Goal: Information Seeking & Learning: Learn about a topic

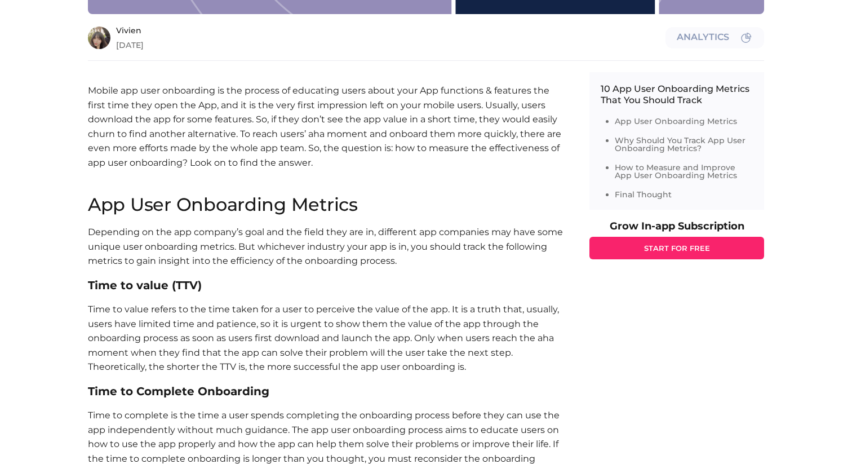
scroll to position [809, 0]
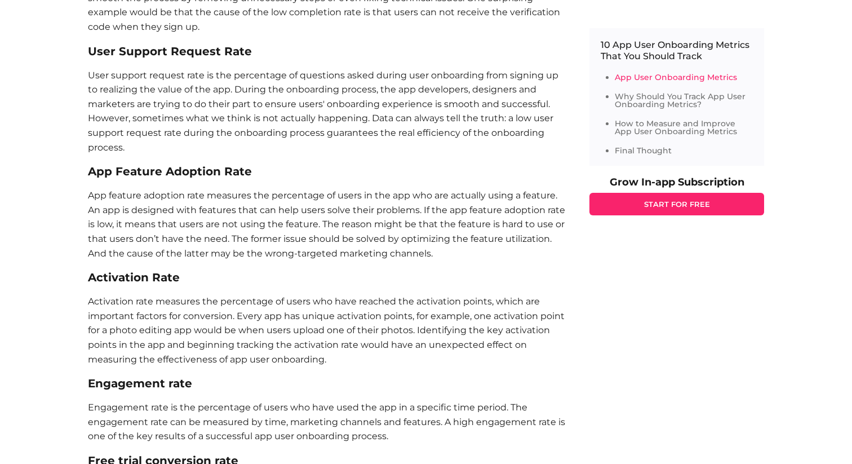
scroll to position [1100, 0]
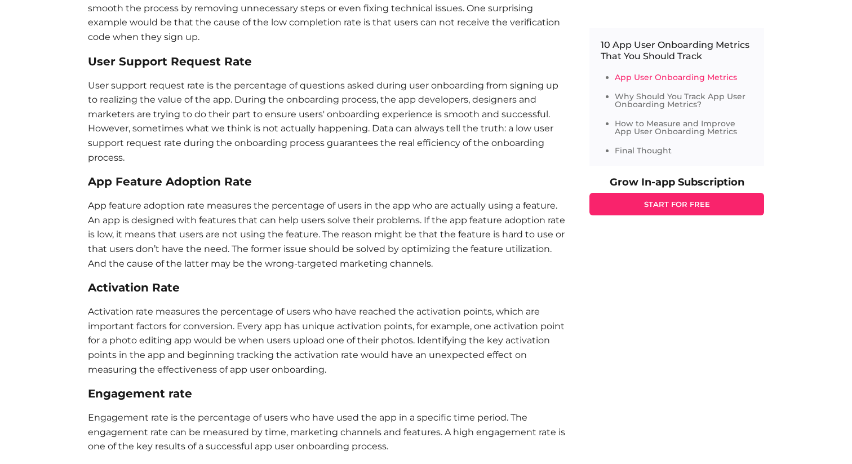
click at [334, 202] on p "App feature adoption rate measures the percentage of users in the app who are a…" at bounding box center [327, 234] width 479 height 72
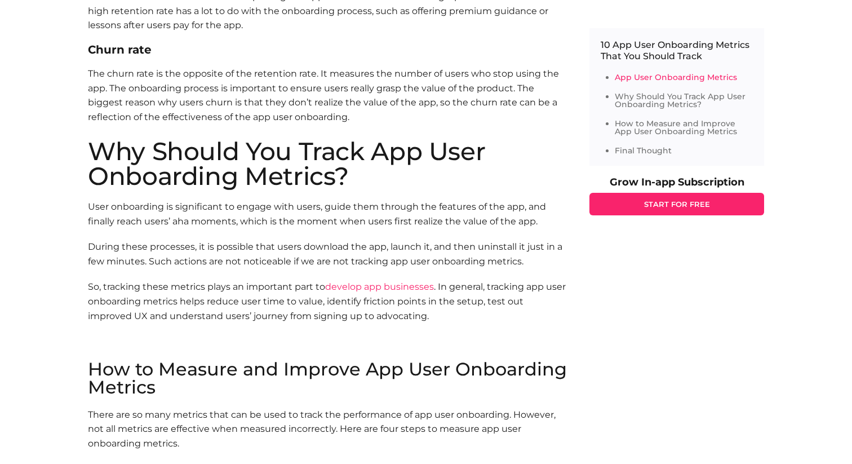
scroll to position [1474, 0]
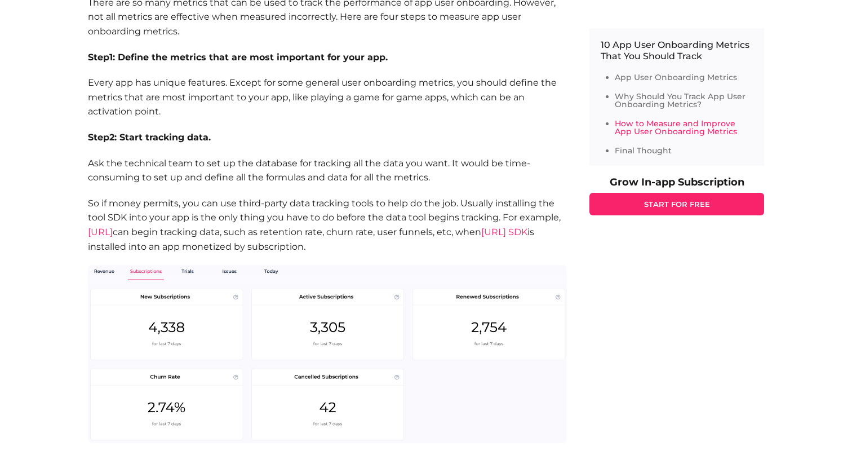
scroll to position [2382, 0]
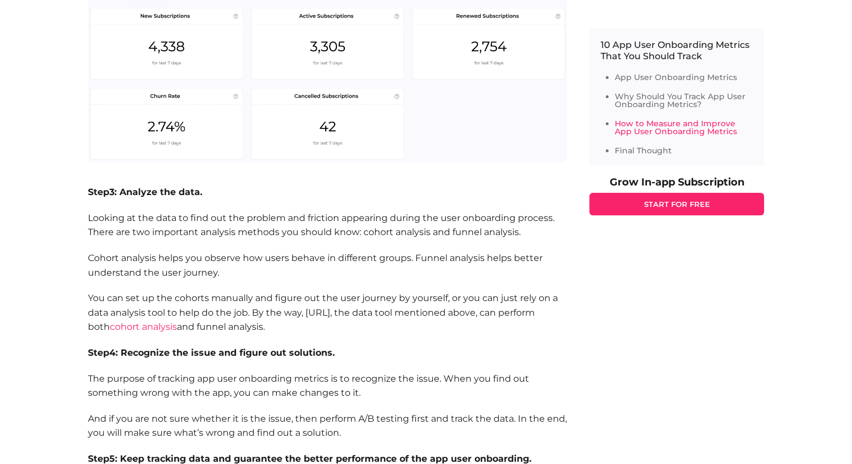
click at [157, 344] on section "How to Measure and Improve App User Onboarding Metrics There are so many metric…" at bounding box center [327, 107] width 479 height 878
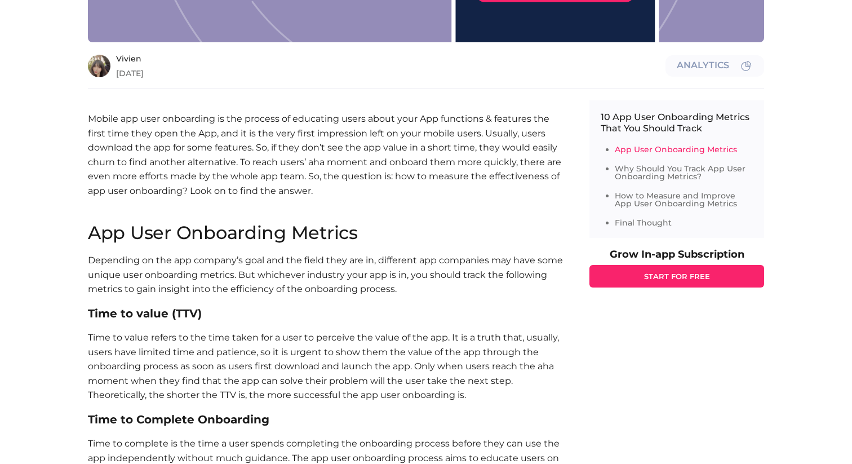
scroll to position [360, 0]
